Goal: Use online tool/utility: Use online tool/utility

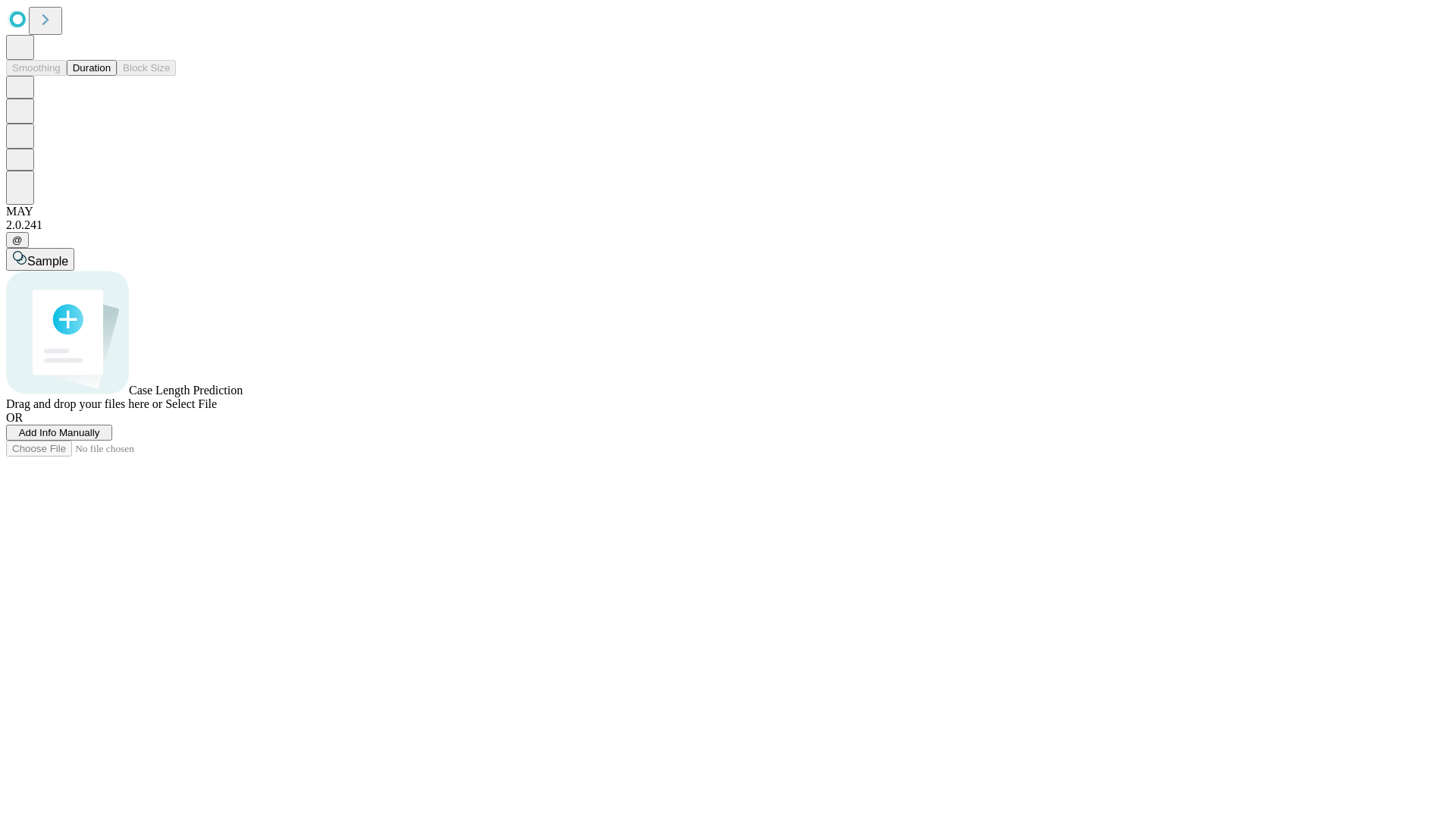
click at [100, 438] on span "Add Info Manually" at bounding box center [59, 432] width 81 height 12
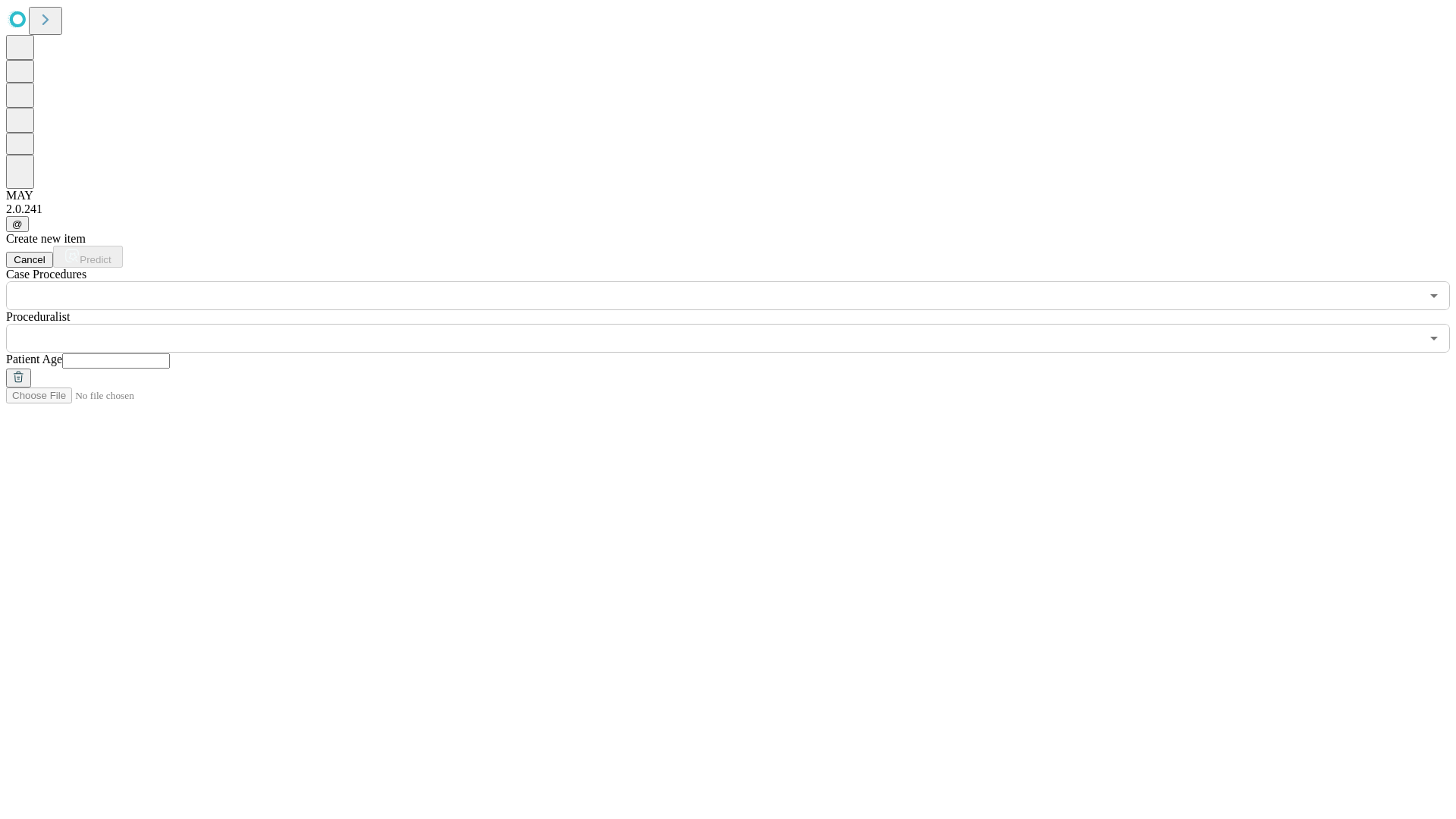
click at [170, 353] on input "text" at bounding box center [116, 360] width 108 height 15
type input "**"
click at [739, 324] on input "text" at bounding box center [713, 338] width 1414 height 29
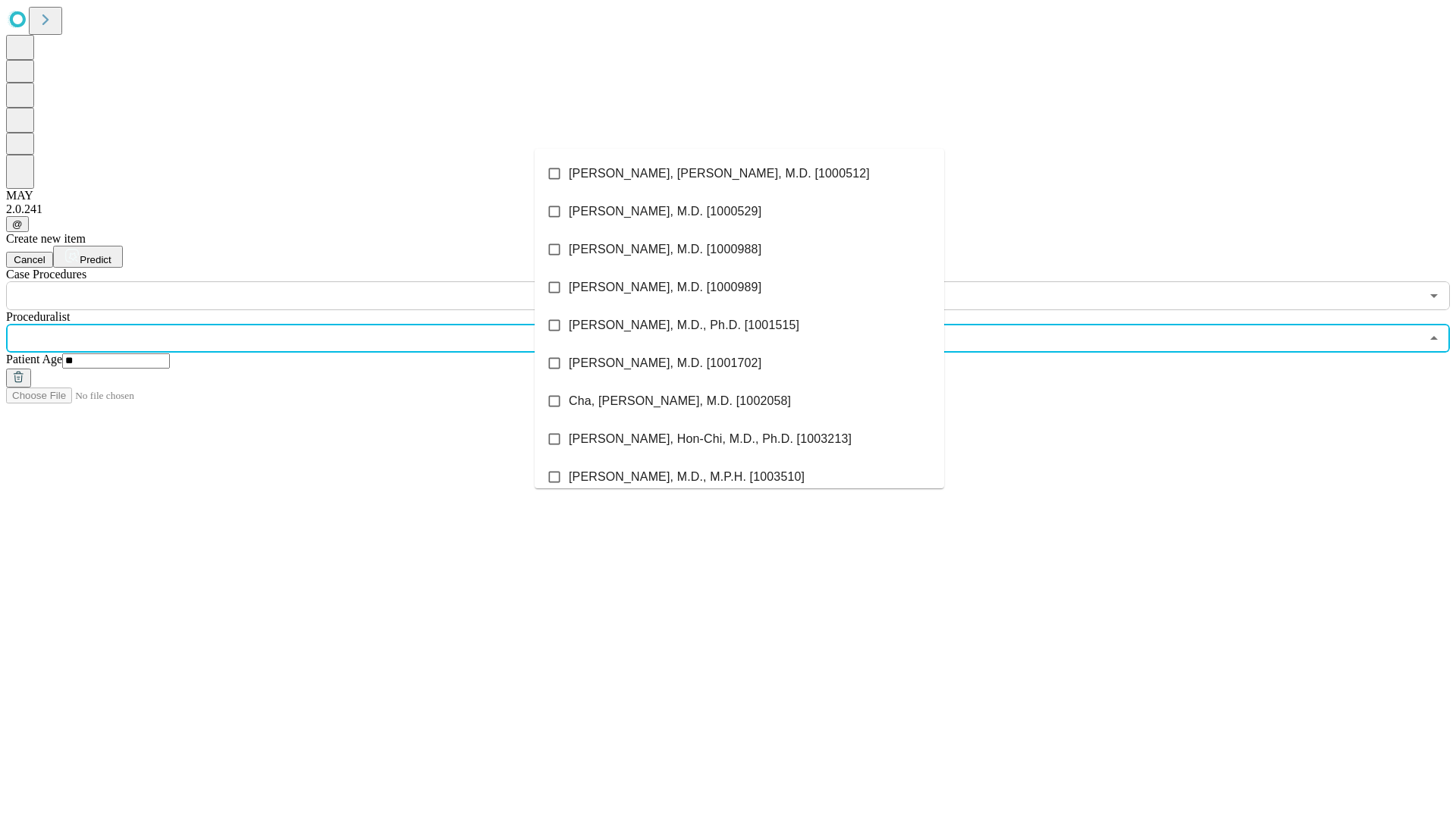
click at [739, 174] on li "[PERSON_NAME], [PERSON_NAME], M.D. [1000512]" at bounding box center [739, 174] width 410 height 38
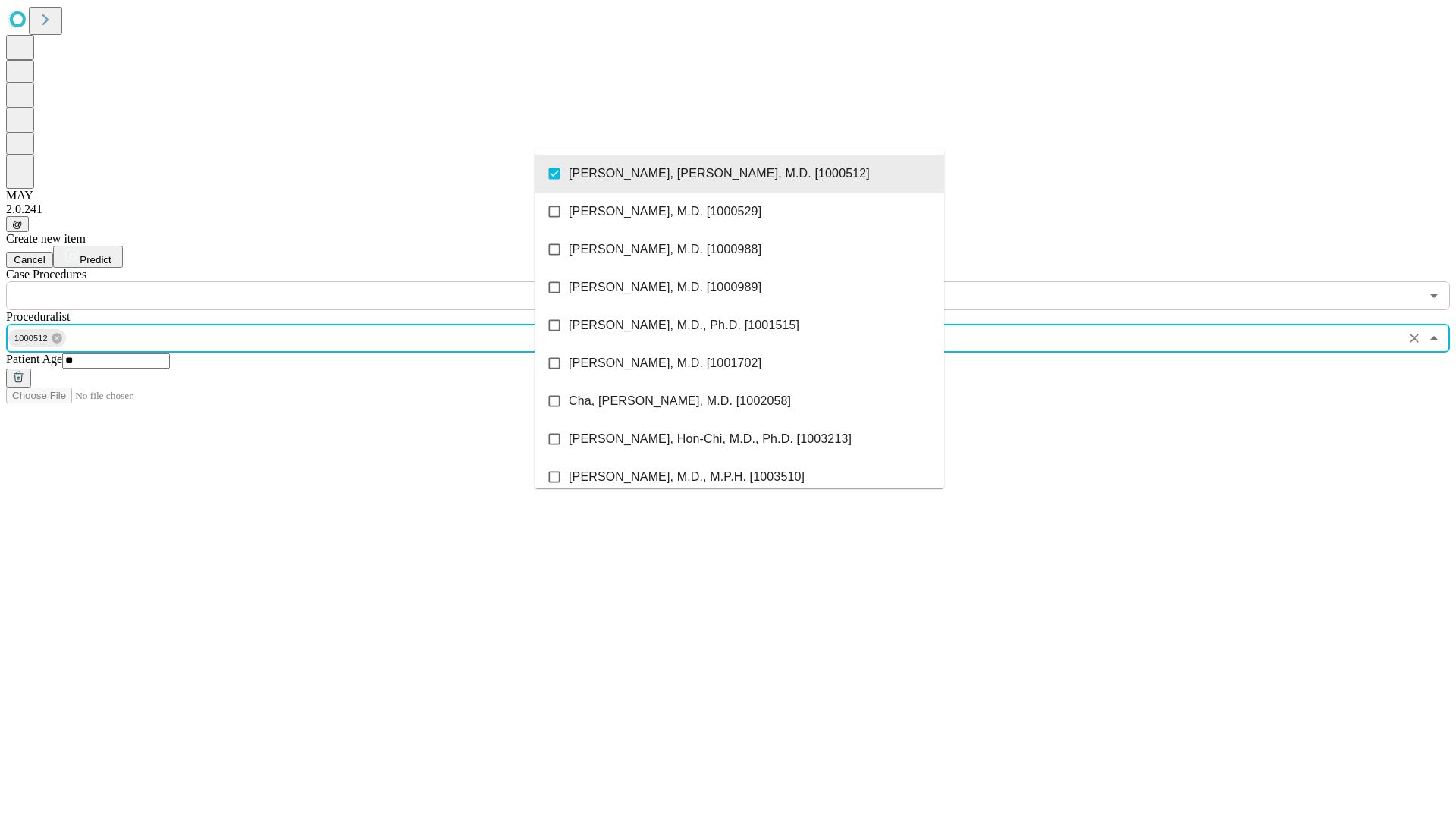
click at [319, 282] on input "text" at bounding box center [713, 296] width 1414 height 29
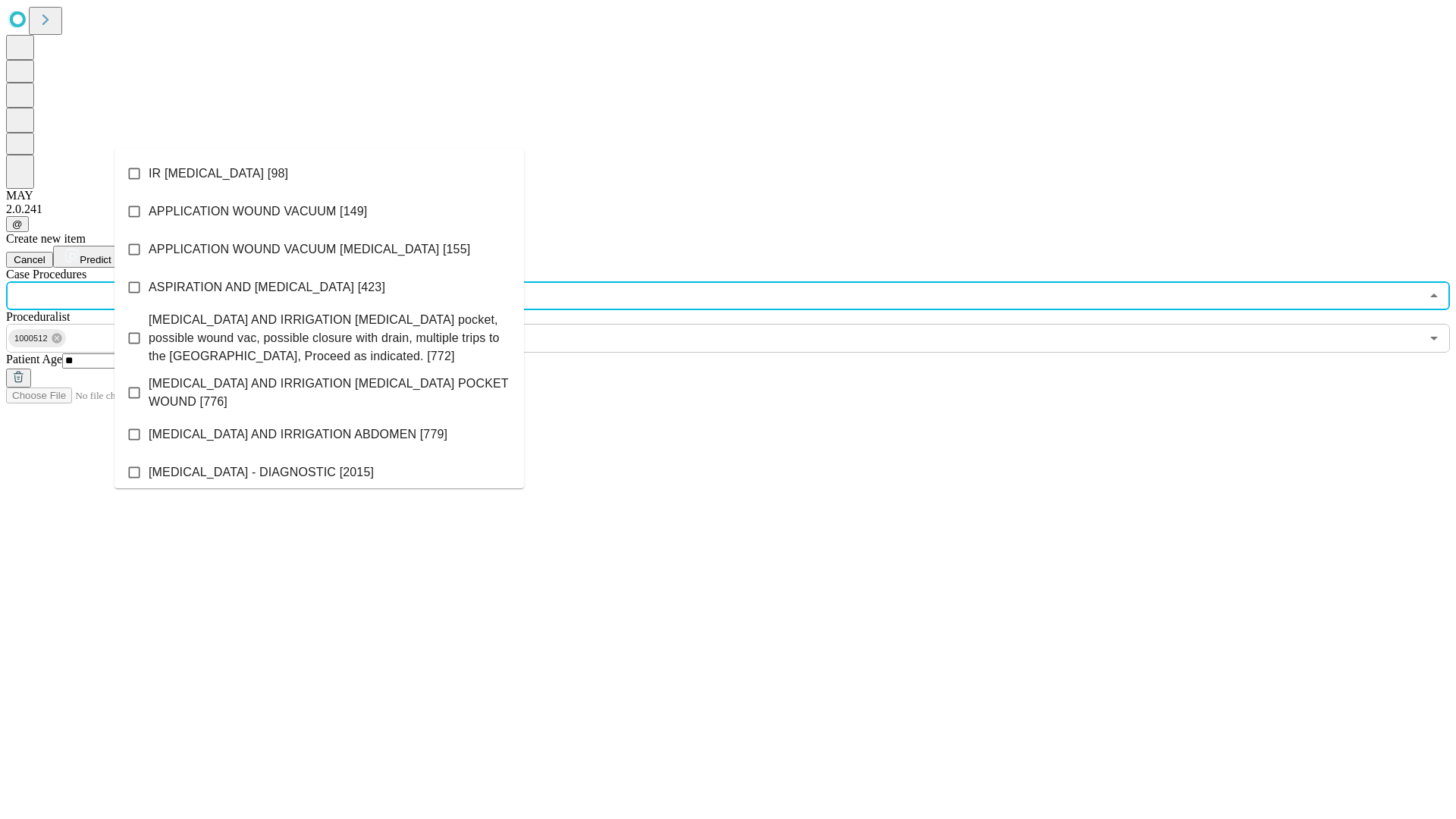
click at [320, 174] on li "IR [MEDICAL_DATA] [98]" at bounding box center [319, 174] width 410 height 38
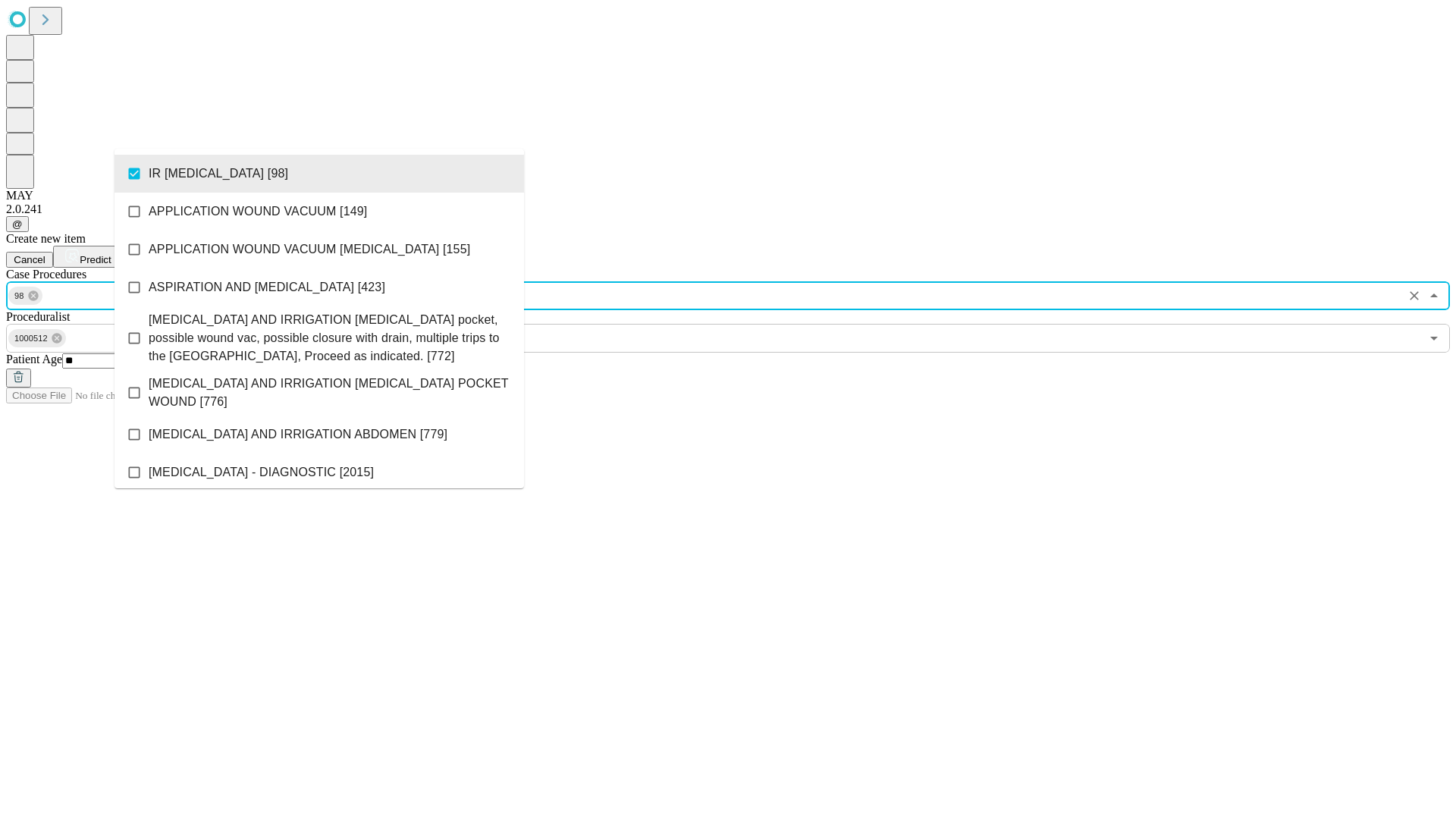
click at [111, 254] on span "Predict" at bounding box center [95, 259] width 31 height 12
